Goal: Complete application form: Complete application form

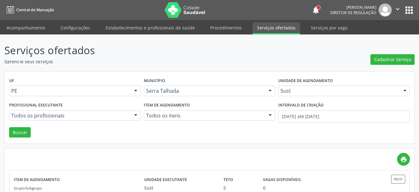
click at [407, 10] on button "apps" at bounding box center [408, 10] width 11 height 11
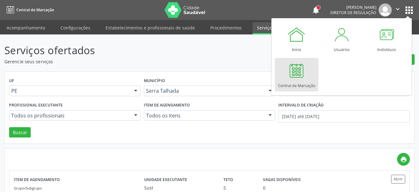
click at [296, 80] on div "Central de Marcação" at bounding box center [296, 84] width 37 height 8
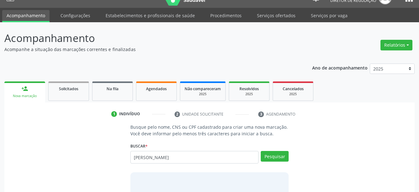
scroll to position [32, 0]
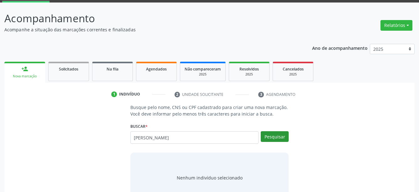
type input "maria joana laves da silva"
click at [270, 134] on button "Pesquisar" at bounding box center [274, 136] width 28 height 11
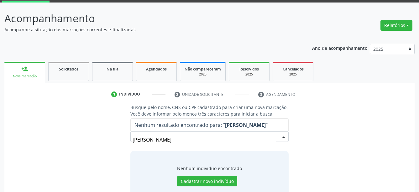
drag, startPoint x: 192, startPoint y: 139, endPoint x: 196, endPoint y: 137, distance: 4.5
click at [195, 138] on input "maria joana laves da silva" at bounding box center [203, 139] width 143 height 13
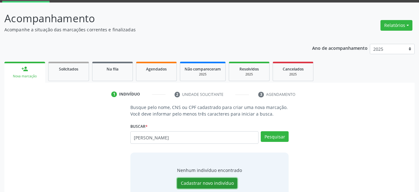
click at [211, 181] on button "Cadastrar novo indivíduo" at bounding box center [207, 183] width 60 height 11
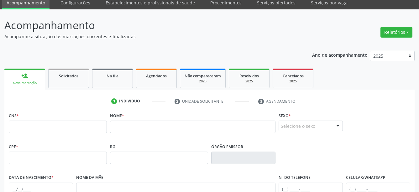
scroll to position [20, 0]
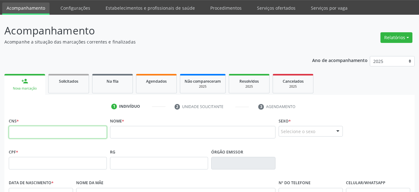
paste input "705 0042 6735 7256"
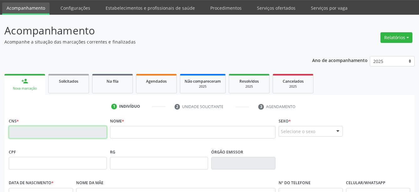
type input "705 0042 6735 7256"
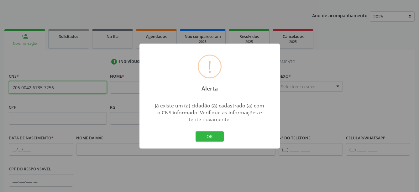
scroll to position [84, 0]
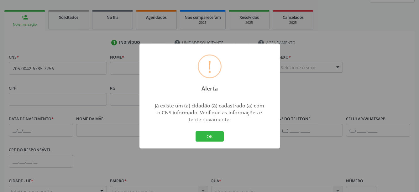
drag, startPoint x: 68, startPoint y: 61, endPoint x: 40, endPoint y: 65, distance: 28.4
click at [34, 66] on div "! Alerta × Já existe um (a) cidadão (ã) cadastrado (a) com o CNS informado. Ver…" at bounding box center [209, 96] width 419 height 192
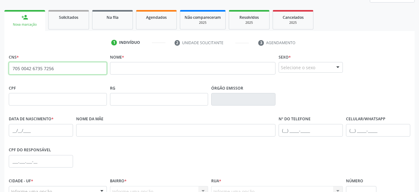
drag, startPoint x: 66, startPoint y: 66, endPoint x: 21, endPoint y: 72, distance: 45.2
click at [9, 73] on input "705 0042 6735 7256" at bounding box center [58, 68] width 98 height 13
